Goal: Information Seeking & Learning: Learn about a topic

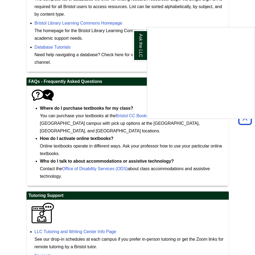
scroll to position [266, 0]
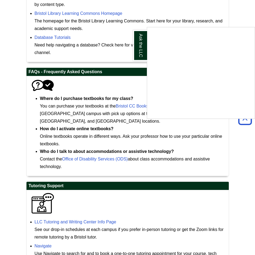
click at [65, 214] on div "Ask the LLC" at bounding box center [127, 127] width 255 height 255
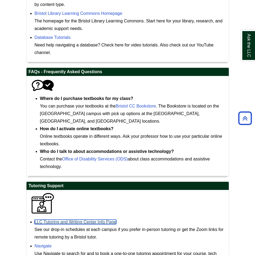
click at [65, 220] on link "LLC Tutoring and Writing Center Info Page" at bounding box center [76, 222] width 82 height 5
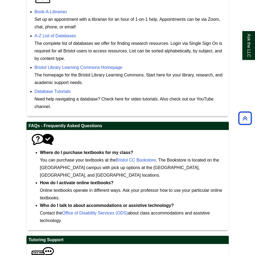
scroll to position [239, 0]
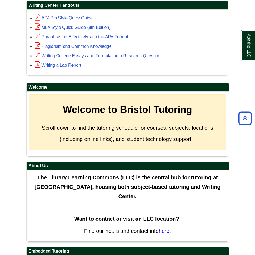
scroll to position [207, 0]
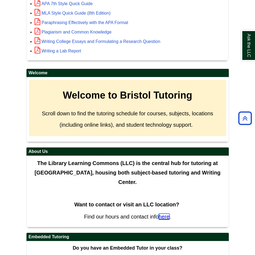
click at [164, 218] on span "here" at bounding box center [164, 217] width 11 height 6
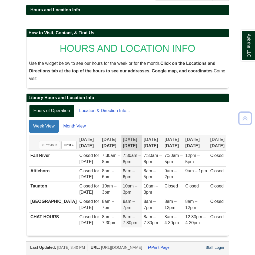
scroll to position [97, 0]
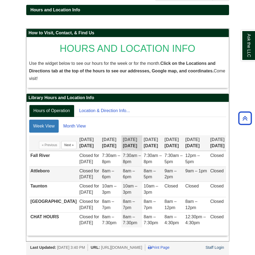
click at [187, 168] on span "9am – 1pm" at bounding box center [196, 170] width 22 height 5
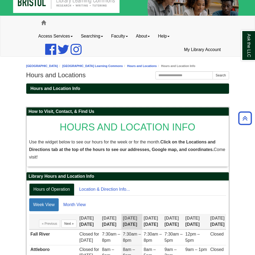
scroll to position [0, 0]
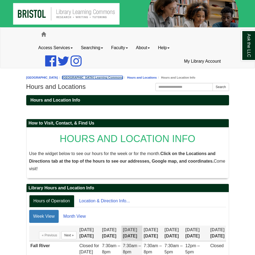
click at [89, 78] on link "[GEOGRAPHIC_DATA] Learning Commons" at bounding box center [92, 77] width 60 height 3
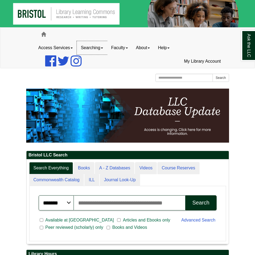
click at [89, 49] on link "Searching" at bounding box center [92, 48] width 30 height 14
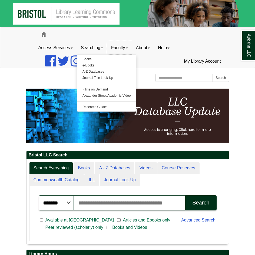
click at [124, 46] on link "Faculty" at bounding box center [119, 48] width 25 height 14
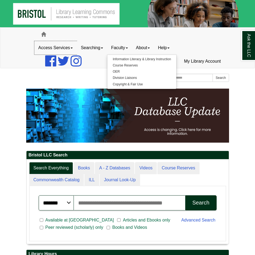
click at [61, 49] on link "Access Services" at bounding box center [55, 48] width 42 height 14
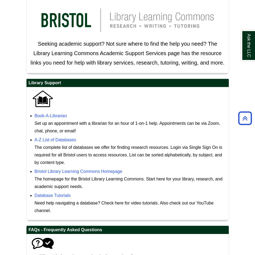
scroll to position [135, 0]
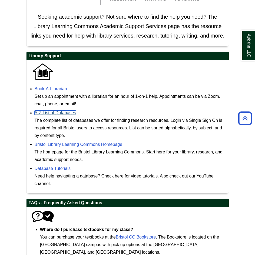
click at [47, 114] on link "A-Z List of Databases" at bounding box center [56, 112] width 42 height 5
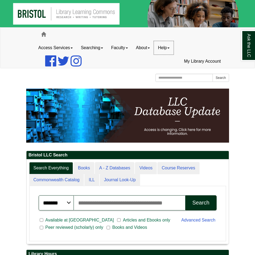
click at [173, 50] on link "Help" at bounding box center [164, 48] width 20 height 14
click at [179, 77] on input "Search the Website" at bounding box center [184, 78] width 58 height 8
type input "**********"
click at [212, 74] on button "Search" at bounding box center [220, 78] width 16 height 8
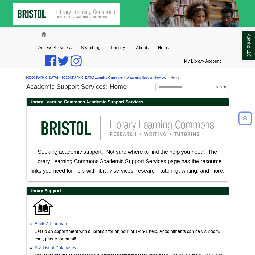
scroll to position [427, 0]
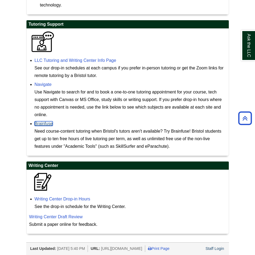
click at [39, 121] on link "Brainfuse" at bounding box center [44, 123] width 18 height 5
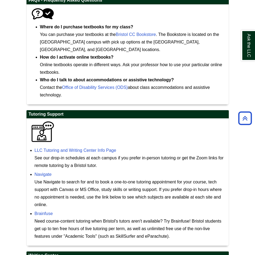
scroll to position [351, 0]
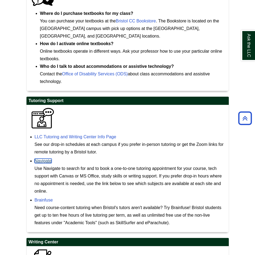
click at [39, 159] on link "Navigate" at bounding box center [43, 161] width 17 height 5
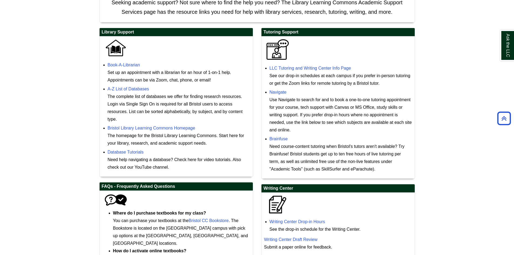
scroll to position [127, 0]
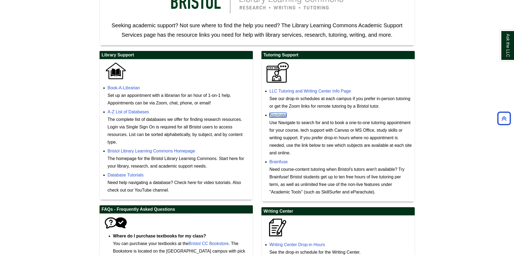
click at [254, 115] on link "Navigate" at bounding box center [278, 115] width 17 height 5
click at [254, 90] on link "LLC Tutoring and Writing Center Info Page" at bounding box center [311, 91] width 82 height 5
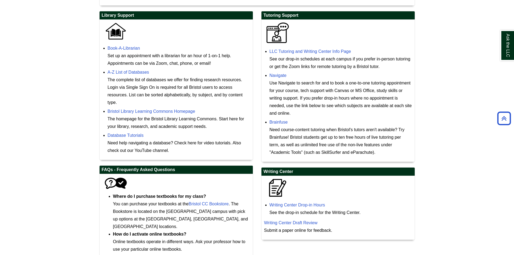
scroll to position [154, 0]
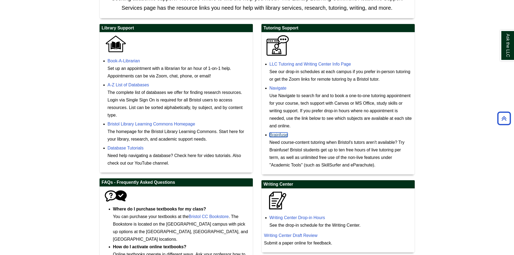
click at [254, 137] on link "Brainfuse" at bounding box center [279, 135] width 18 height 5
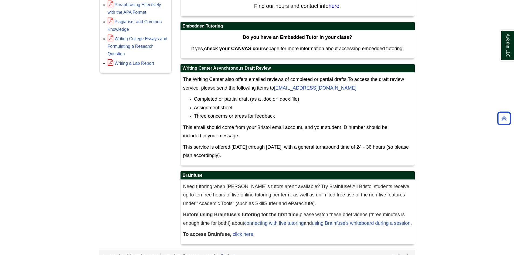
scroll to position [260, 0]
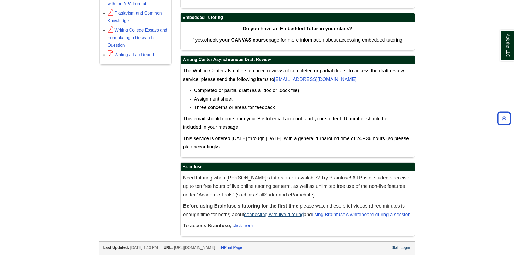
click at [268, 212] on link "connecting with live tutoring" at bounding box center [274, 214] width 60 height 5
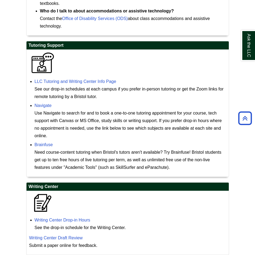
scroll to position [428, 0]
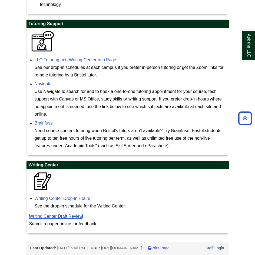
click at [54, 214] on link "Writing Center Draft Review" at bounding box center [55, 216] width 53 height 5
click at [57, 214] on link "Writing Center Draft Review" at bounding box center [55, 216] width 53 height 5
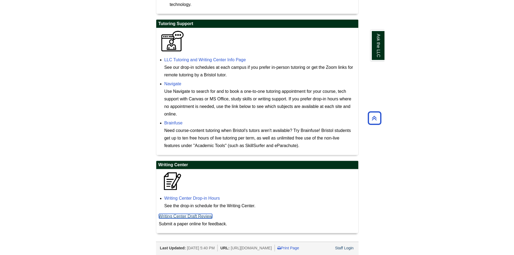
scroll to position [208, 0]
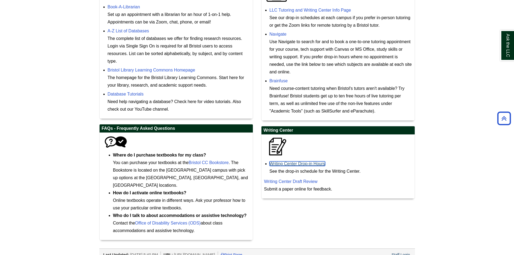
click at [254, 162] on link "Writing Center Drop-in Hours" at bounding box center [298, 163] width 56 height 5
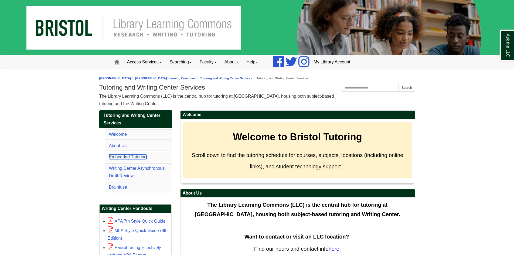
click at [125, 157] on link "Embedded Tutoring" at bounding box center [128, 157] width 38 height 5
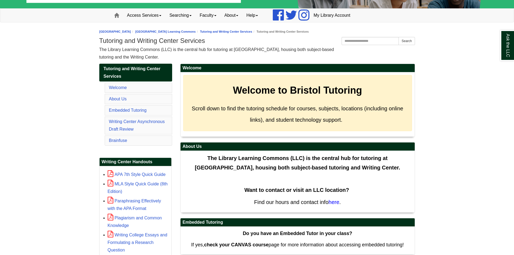
scroll to position [54, 0]
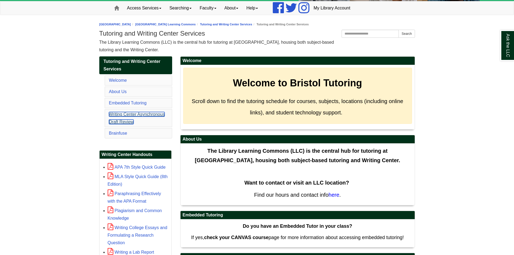
click at [114, 115] on link "Writing Center Asynchronous Draft Review" at bounding box center [137, 118] width 56 height 12
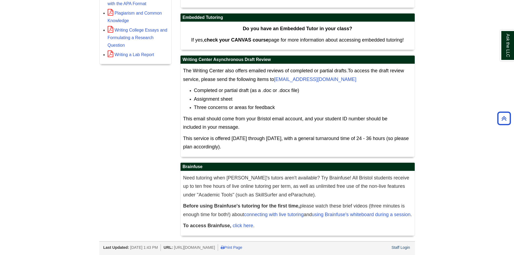
click at [424, 74] on body "Skip to Main Content Toggle navigation Home Access Services Access Services Pol…" at bounding box center [257, 1] width 514 height 507
drag, startPoint x: 351, startPoint y: 71, endPoint x: 276, endPoint y: 74, distance: 75.7
click at [276, 74] on p "The Writing Center also offers emailed reviews of completed or partial drafts. …" at bounding box center [297, 75] width 229 height 17
copy link "WritingCenter@bristolcc.edu"
click at [239, 223] on link "click here" at bounding box center [243, 225] width 21 height 5
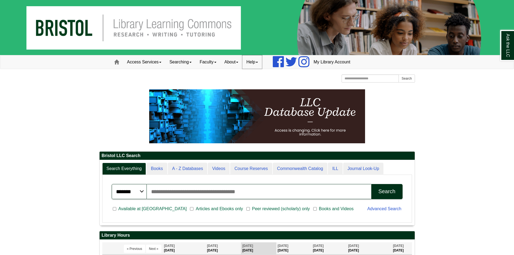
click at [262, 60] on link "Help" at bounding box center [252, 62] width 20 height 14
click at [230, 59] on link "About" at bounding box center [232, 62] width 22 height 14
click at [230, 75] on link "Mission" at bounding box center [242, 73] width 43 height 6
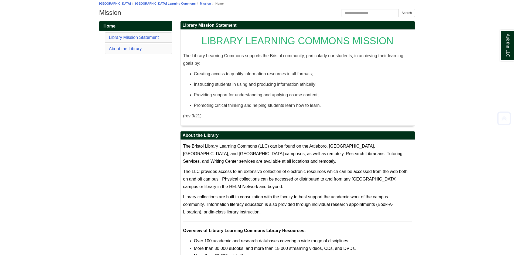
scroll to position [81, 0]
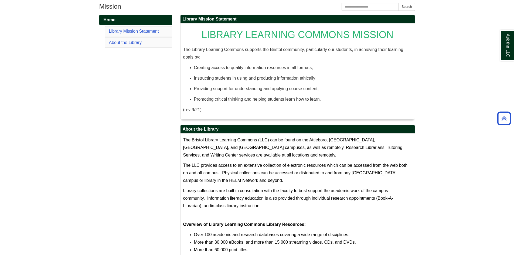
drag, startPoint x: 433, startPoint y: 137, endPoint x: 435, endPoint y: 135, distance: 3.1
drag, startPoint x: 435, startPoint y: 135, endPoint x: 453, endPoint y: 176, distance: 45.0
click at [453, 176] on body "Skip to Main Content Toggle navigation Home Access Services Access Services Pol…" at bounding box center [257, 110] width 514 height 383
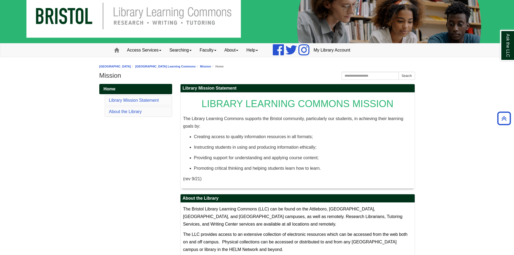
scroll to position [0, 0]
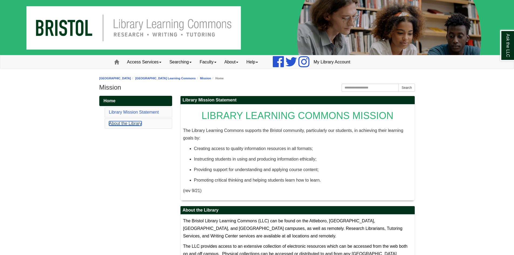
click at [119, 123] on link "About the Library" at bounding box center [125, 123] width 33 height 5
click at [119, 78] on link "[GEOGRAPHIC_DATA]" at bounding box center [115, 78] width 32 height 3
